Goal: Task Accomplishment & Management: Complete application form

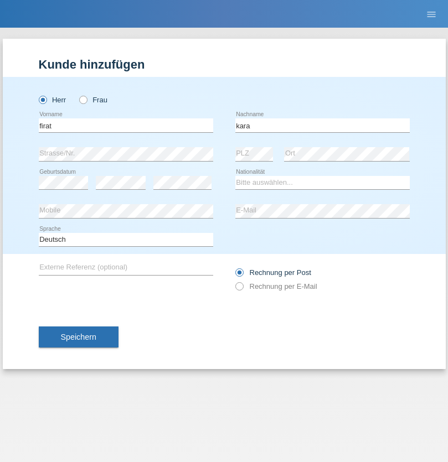
type input "kara"
select select "CH"
radio input "true"
click at [126, 125] on input "text" at bounding box center [126, 126] width 174 height 14
type input "Nuria"
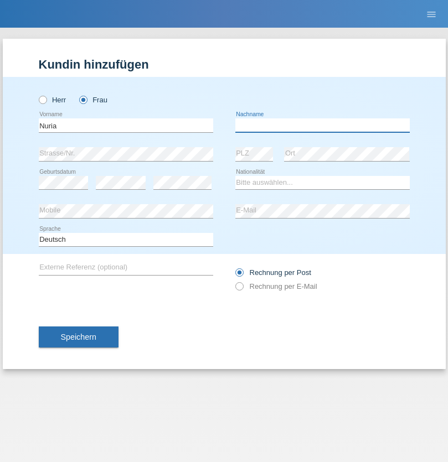
click at [322, 125] on input "text" at bounding box center [322, 126] width 174 height 14
type input "D'Antino"
select select "CH"
